Goal: Task Accomplishment & Management: Manage account settings

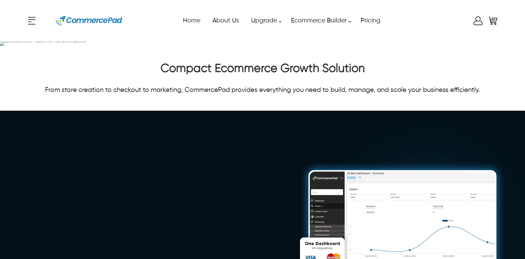
click at [476, 20] on icon "Enter to Open SignUp and Register OverLay" at bounding box center [478, 20] width 11 height 11
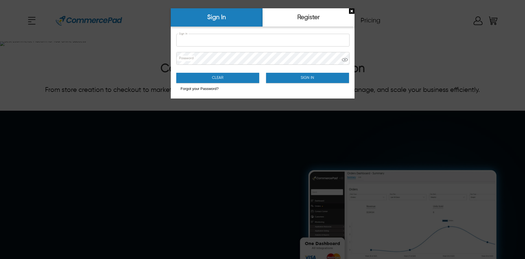
type input "**********"
click at [283, 78] on button "Sign In" at bounding box center [307, 78] width 83 height 10
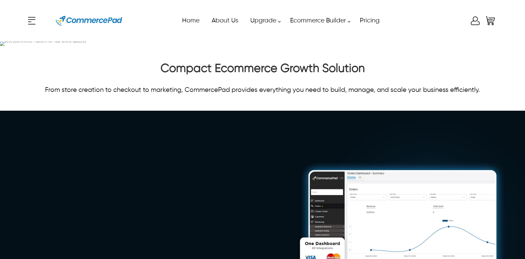
click at [474, 20] on div "x Upgrade eCommerce Builder Partners Pricing About us Contact us Follow us Home…" at bounding box center [262, 20] width 473 height 25
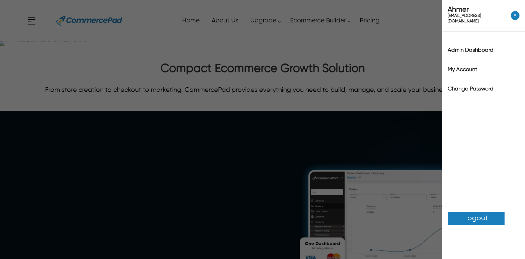
click at [479, 42] on div "Admin Dashboard" at bounding box center [483, 51] width 83 height 19
click at [477, 48] on label "Admin Dashboard" at bounding box center [484, 51] width 72 height 6
